Goal: Task Accomplishment & Management: Understand process/instructions

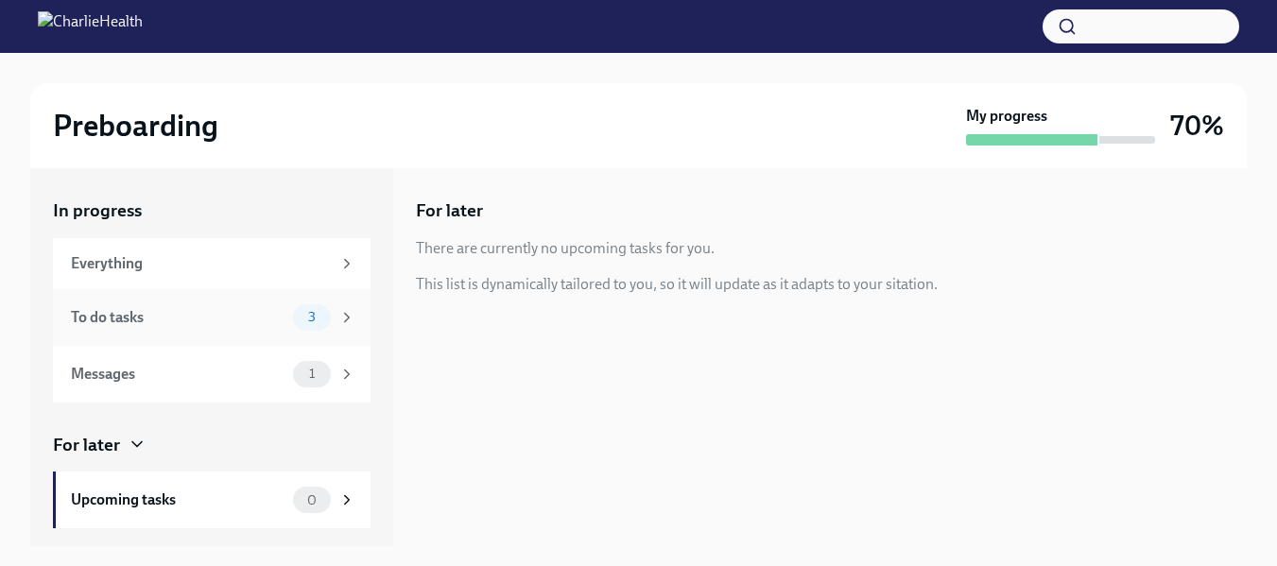
click at [124, 308] on div "To do tasks" at bounding box center [178, 317] width 215 height 21
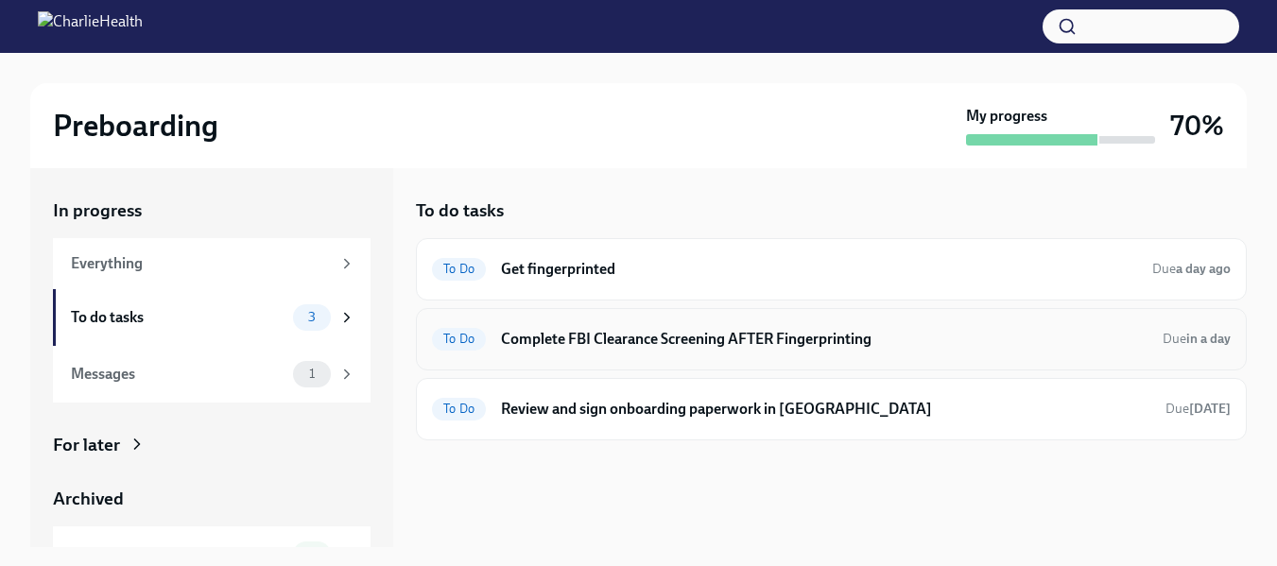
click at [664, 331] on h6 "Complete FBI Clearance Screening AFTER Fingerprinting" at bounding box center [824, 339] width 647 height 21
